Goal: Task Accomplishment & Management: Use online tool/utility

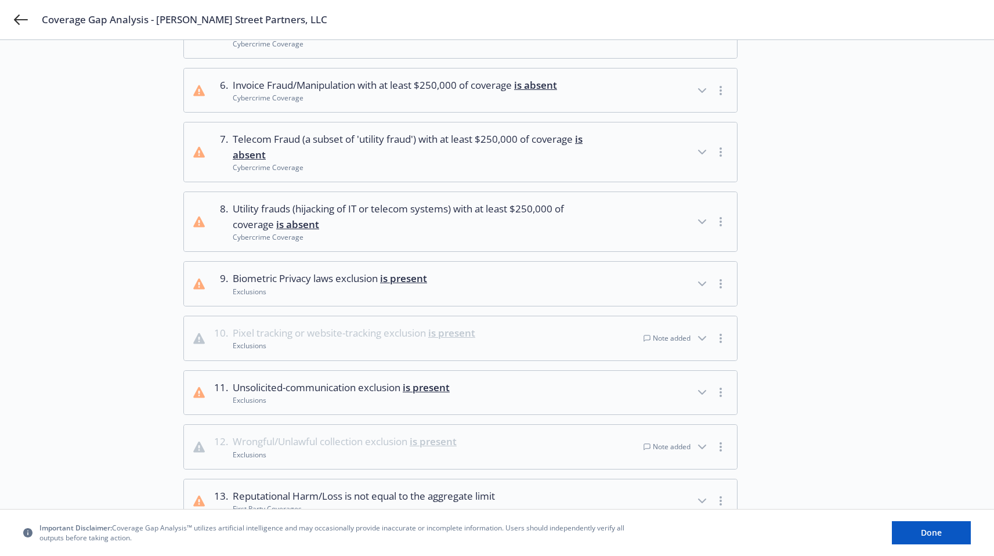
scroll to position [42, 0]
